Goal: Information Seeking & Learning: Learn about a topic

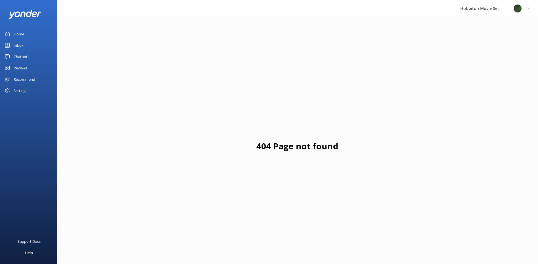
click at [23, 71] on div "Reviews" at bounding box center [21, 67] width 14 height 11
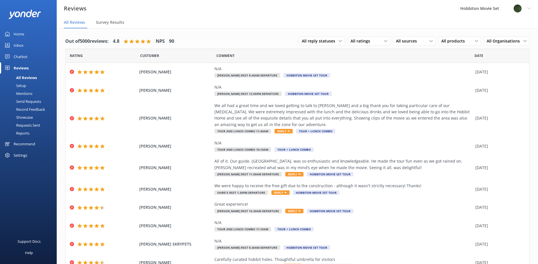
click at [197, 23] on nav "All Reviews Survey Results" at bounding box center [297, 22] width 481 height 11
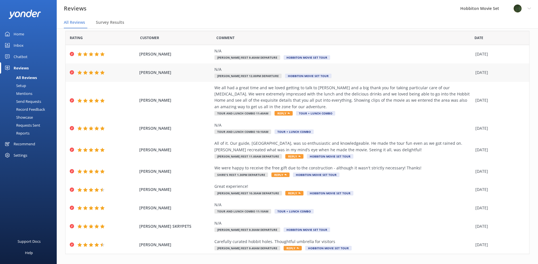
scroll to position [26, 0]
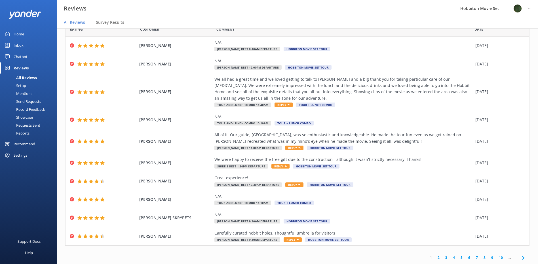
click at [174, 249] on div "Out of 5000 reviews: 4.8 NPS 90 All reply statuses All reply statuses Needs a r…" at bounding box center [297, 136] width 481 height 268
click at [182, 253] on div "1 2 3 4 5 6 7 8 9 10 ..." at bounding box center [297, 257] width 464 height 13
click at [522, 257] on use at bounding box center [523, 258] width 2 height 4
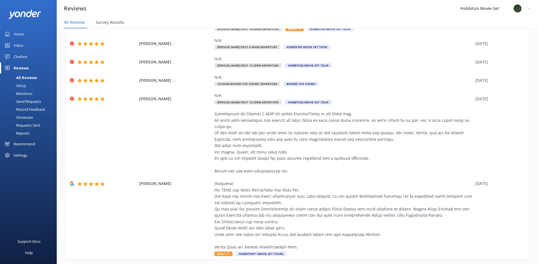
scroll to position [179, 0]
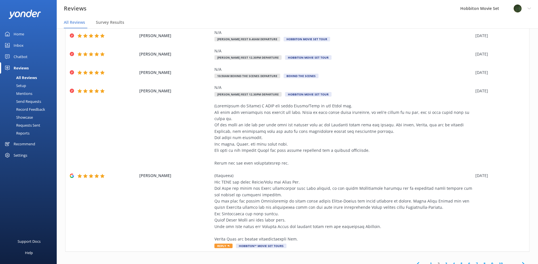
drag, startPoint x: 518, startPoint y: 256, endPoint x: 485, endPoint y: 243, distance: 35.4
click at [520, 261] on icon at bounding box center [523, 264] width 7 height 7
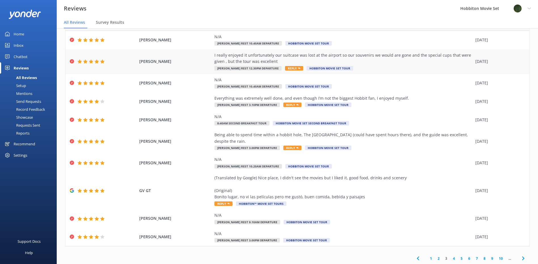
scroll to position [33, 0]
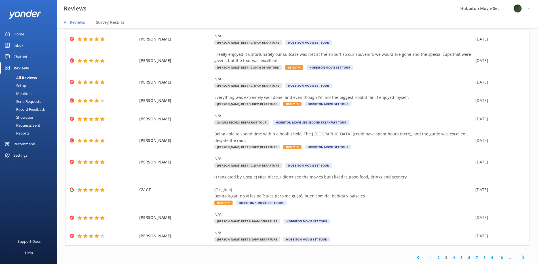
click at [522, 259] on use at bounding box center [523, 258] width 2 height 4
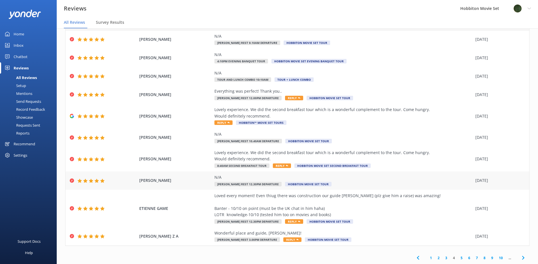
scroll to position [33, 0]
click at [520, 260] on icon at bounding box center [523, 257] width 7 height 7
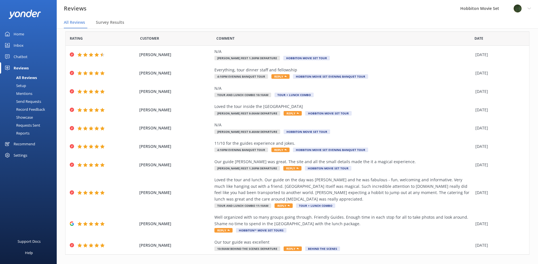
scroll to position [26, 0]
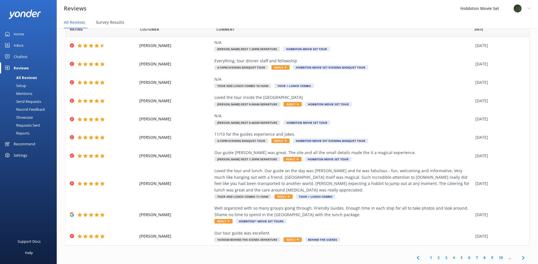
click at [520, 256] on icon at bounding box center [523, 258] width 7 height 7
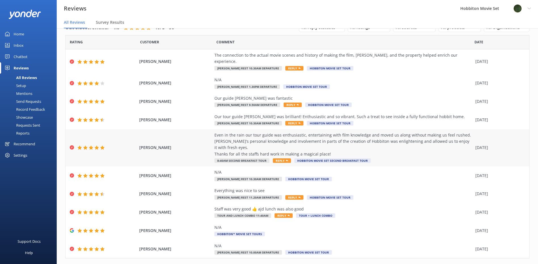
scroll to position [20, 0]
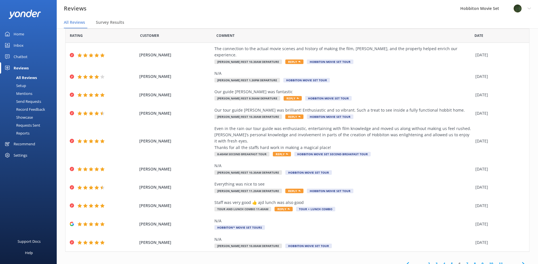
click at [521, 261] on icon at bounding box center [523, 264] width 7 height 7
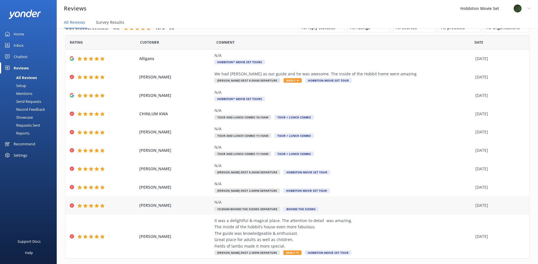
scroll to position [26, 0]
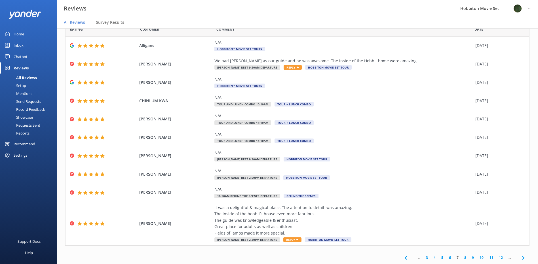
click at [522, 257] on use at bounding box center [523, 258] width 2 height 4
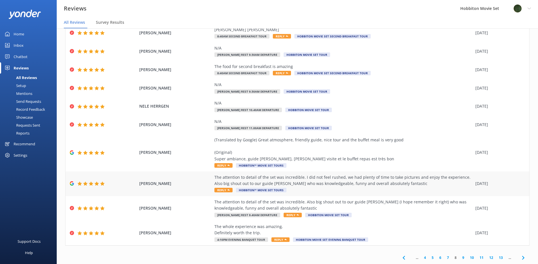
scroll to position [11, 0]
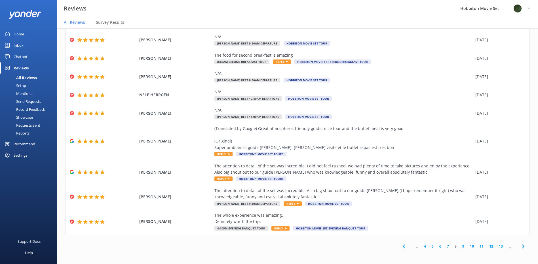
click at [520, 247] on icon at bounding box center [523, 246] width 7 height 7
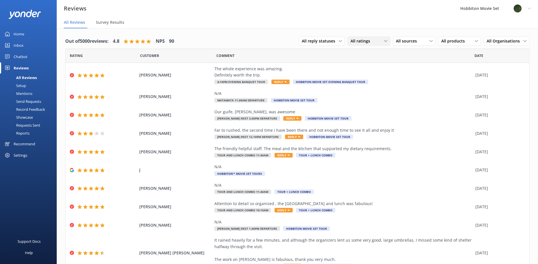
click at [354, 46] on div "All ratings All ratings Promoters Passives Detractors" at bounding box center [369, 41] width 43 height 9
click at [363, 85] on div "Detractors" at bounding box center [369, 87] width 26 height 6
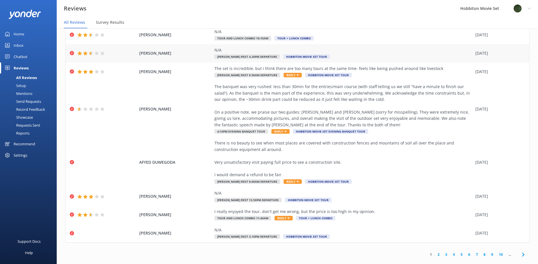
scroll to position [11, 0]
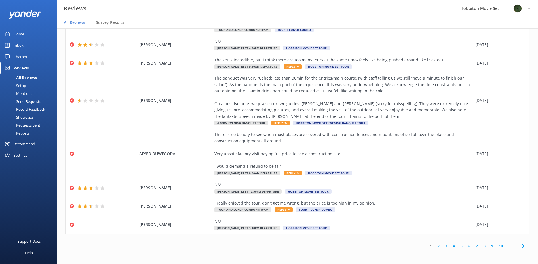
click at [520, 247] on icon at bounding box center [523, 246] width 7 height 7
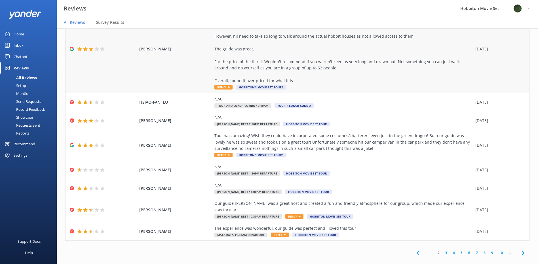
scroll to position [84, 0]
click at [521, 249] on icon at bounding box center [523, 252] width 7 height 7
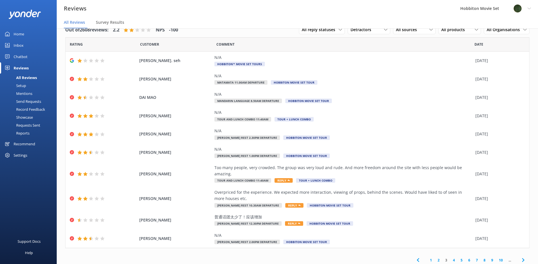
click at [522, 258] on use at bounding box center [523, 260] width 2 height 4
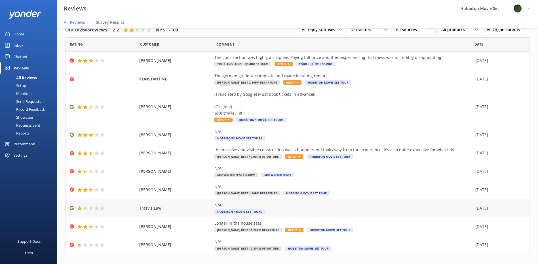
scroll to position [20, 0]
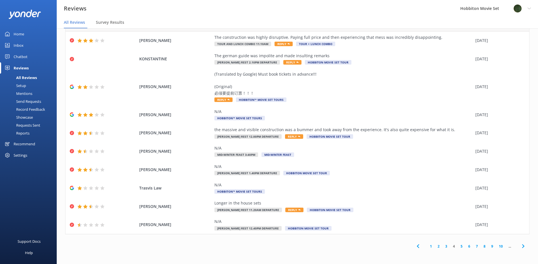
click at [520, 247] on icon at bounding box center [523, 246] width 7 height 7
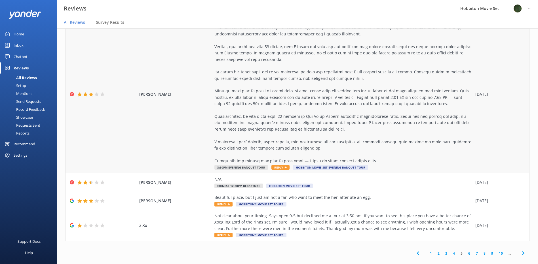
scroll to position [236, 0]
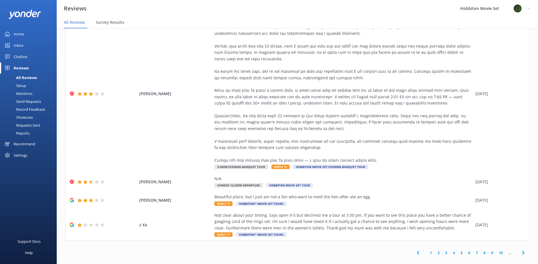
click at [520, 249] on icon at bounding box center [523, 252] width 7 height 7
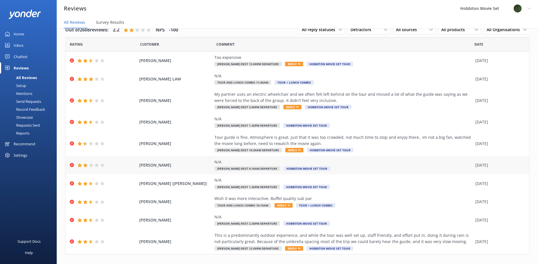
scroll to position [20, 0]
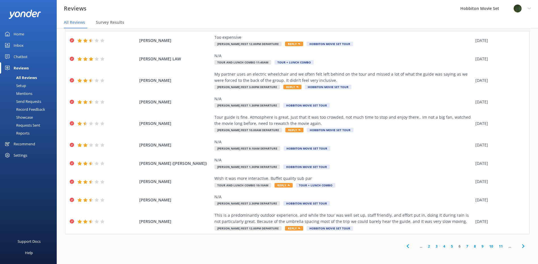
click at [524, 246] on span at bounding box center [523, 246] width 13 height 13
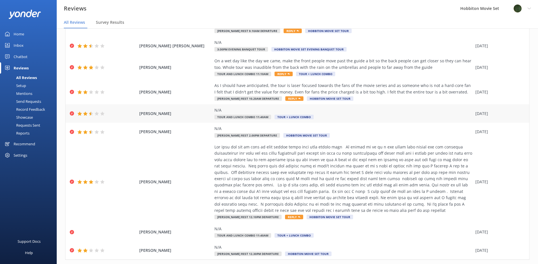
scroll to position [85, 0]
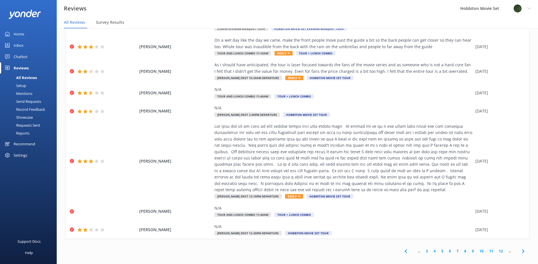
click at [520, 251] on icon at bounding box center [523, 251] width 7 height 7
